Goal: Find specific page/section: Find specific page/section

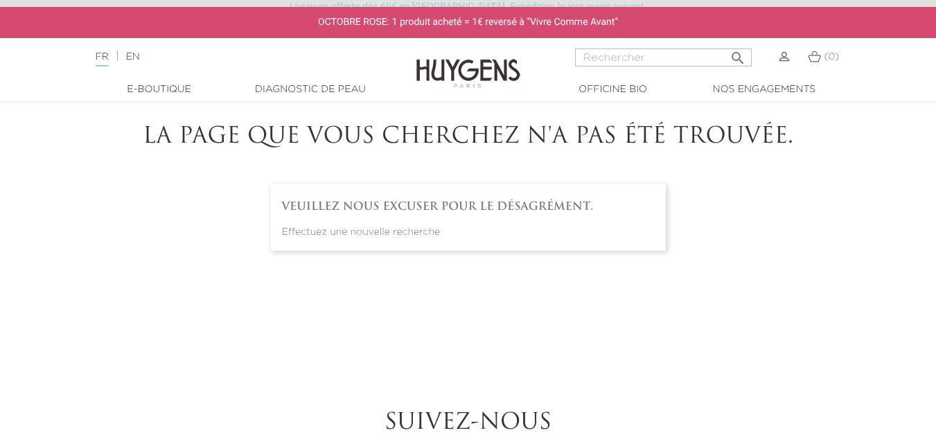
scroll to position [1066, 0]
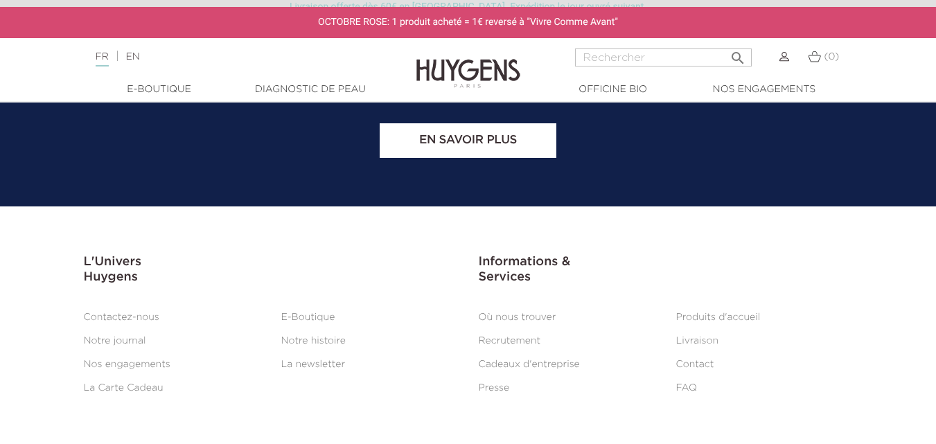
type input "[PERSON_NAME]"
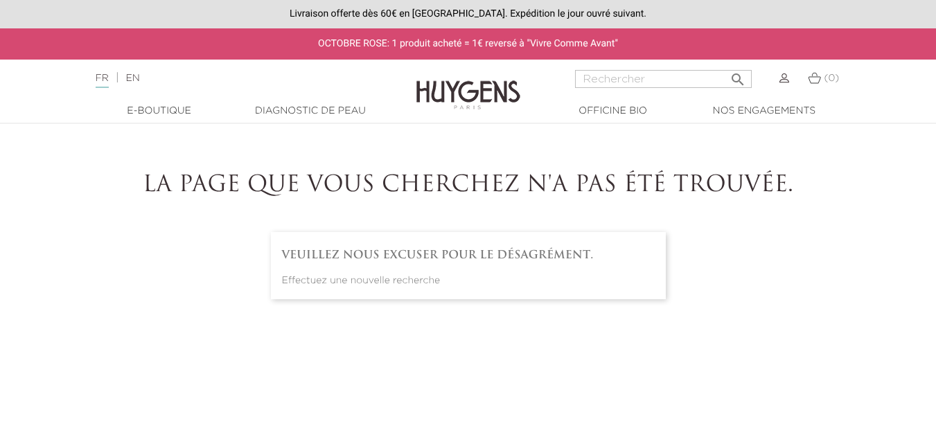
type input "[PERSON_NAME]"
